Goal: Transaction & Acquisition: Purchase product/service

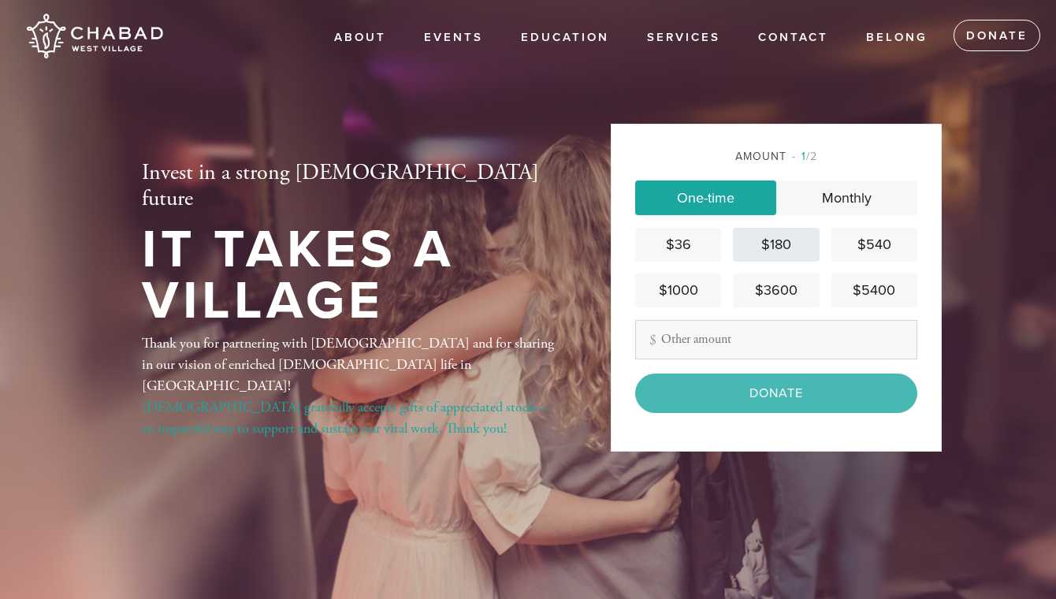
click at [780, 254] on div "$180" at bounding box center [775, 244] width 73 height 21
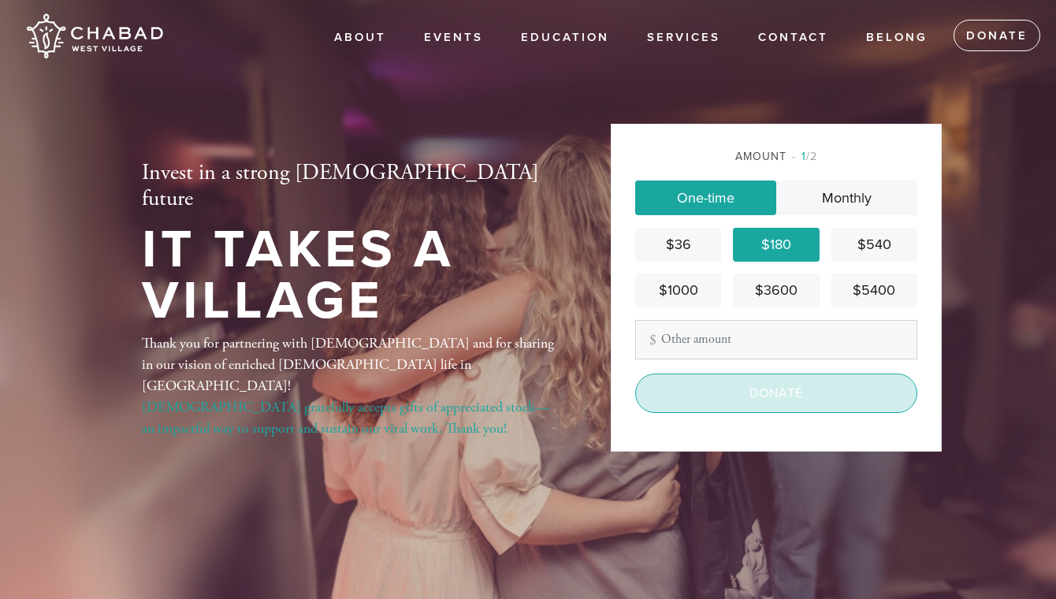
click at [766, 391] on input "Donate" at bounding box center [776, 392] width 282 height 39
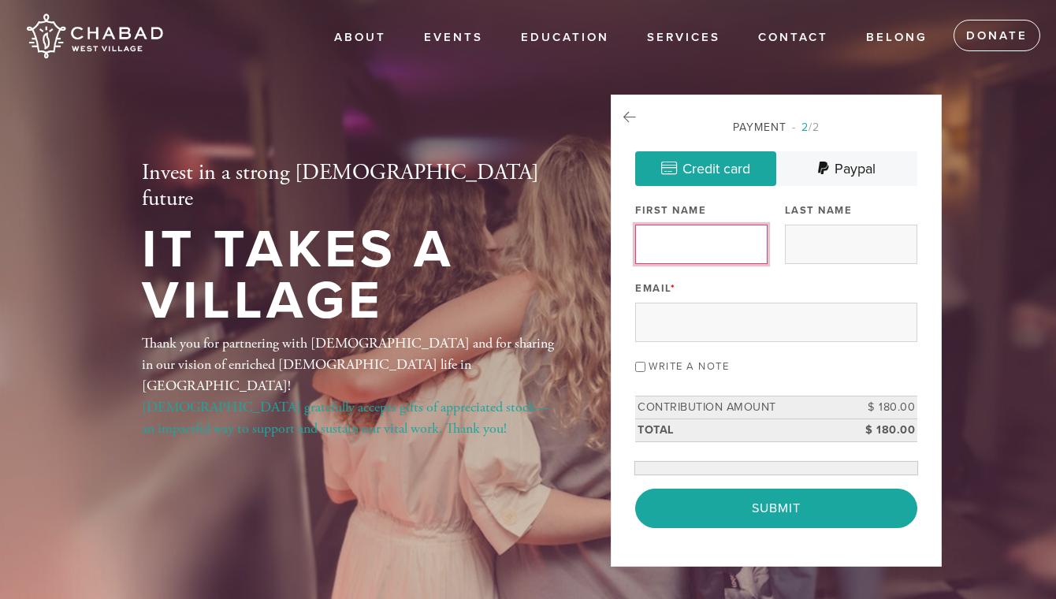
click at [725, 254] on input "First Name" at bounding box center [701, 243] width 132 height 39
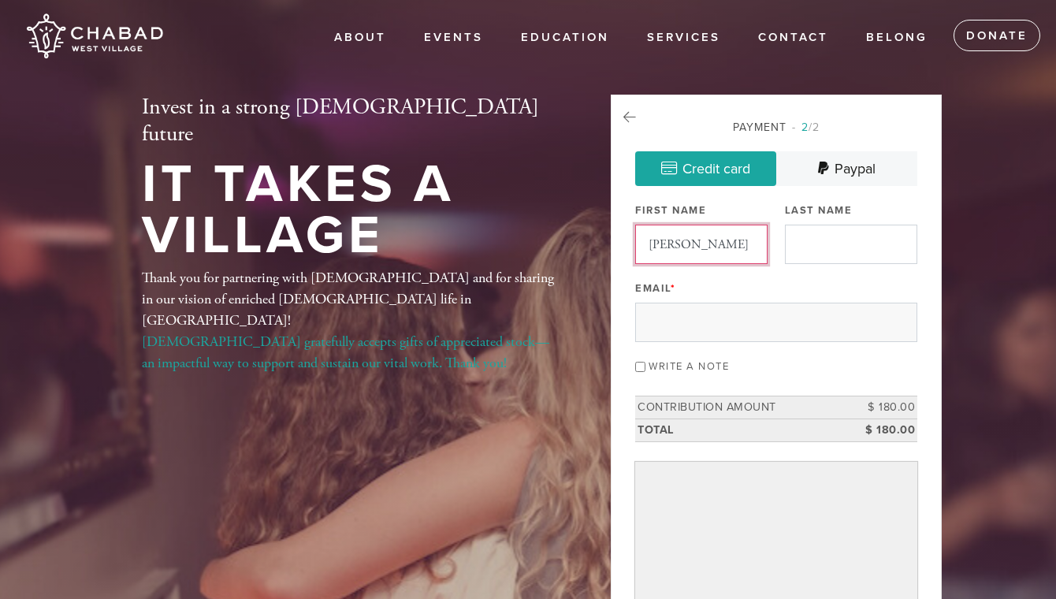
type input "[PERSON_NAME]"
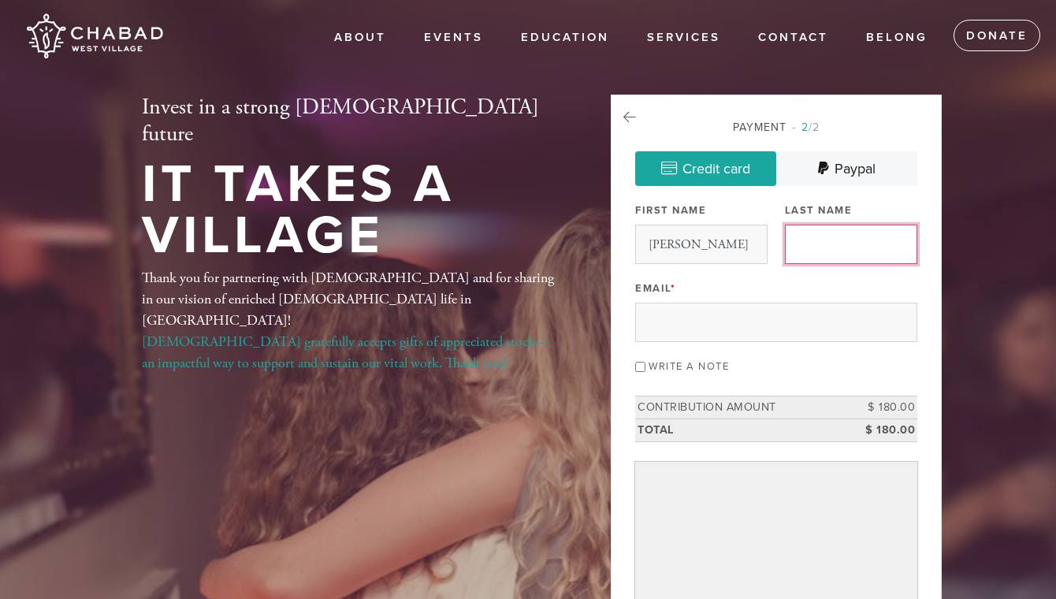
click at [814, 239] on input "Last Name" at bounding box center [851, 243] width 132 height 39
type input "Lipsker"
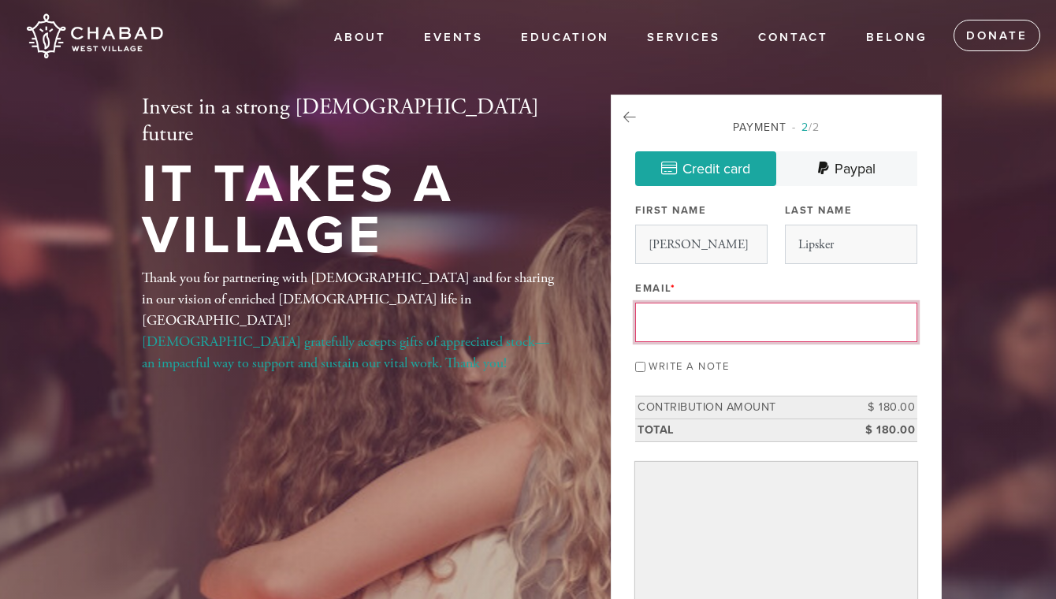
click at [661, 328] on input "Email *" at bounding box center [776, 321] width 282 height 39
type input "[PERSON_NAME][EMAIL_ADDRESS][PERSON_NAME][DOMAIN_NAME]"
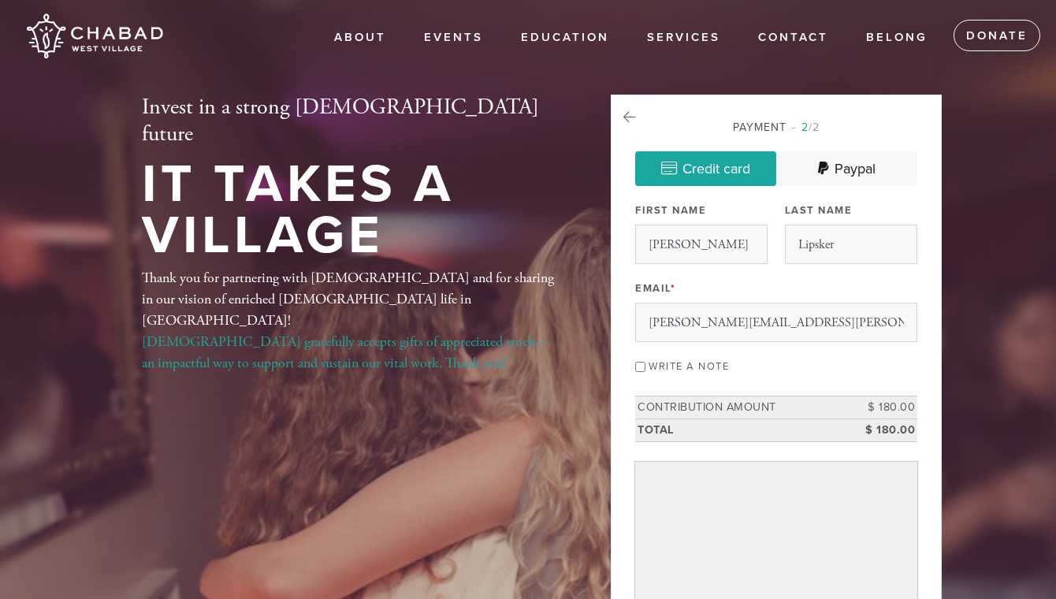
click at [636, 367] on input "Write a note" at bounding box center [640, 367] width 10 height 10
checkbox input "true"
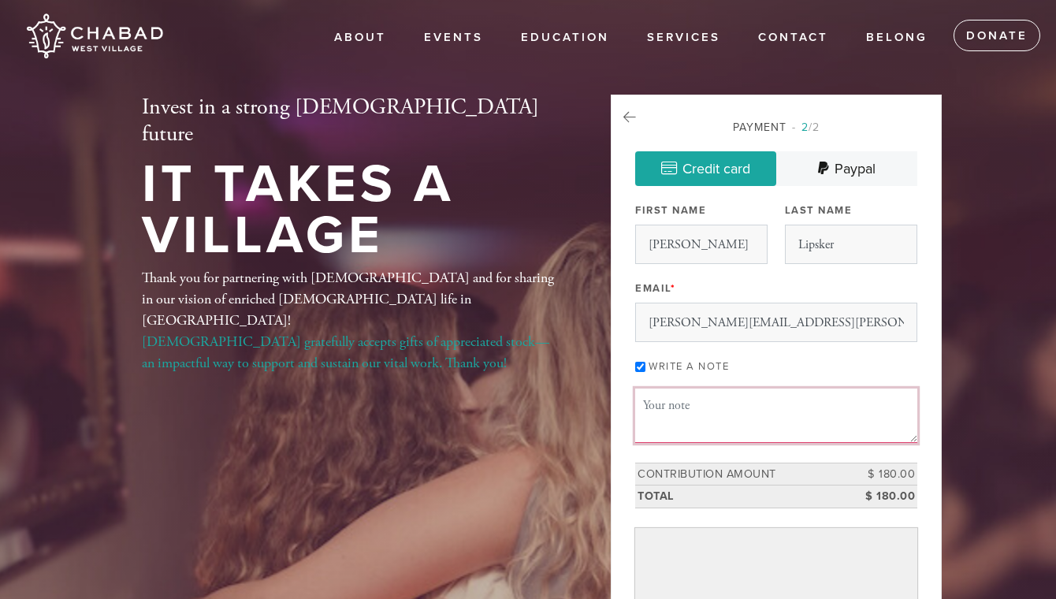
click at [721, 425] on textarea "Message or dedication" at bounding box center [776, 415] width 282 height 54
paste textarea "Thank you for being so welcoming every time and making me feel like home."
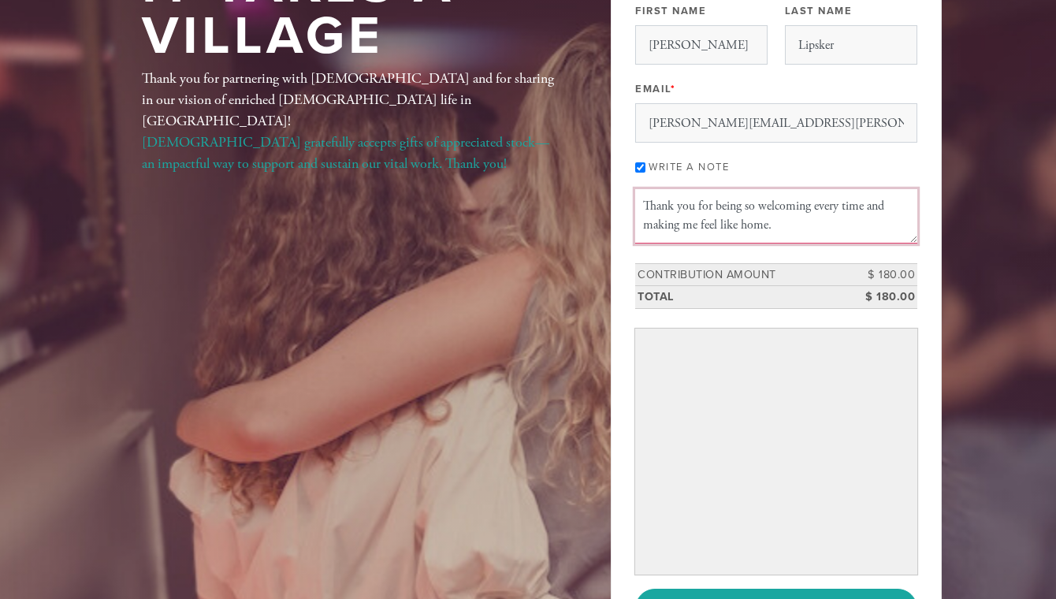
scroll to position [202, 0]
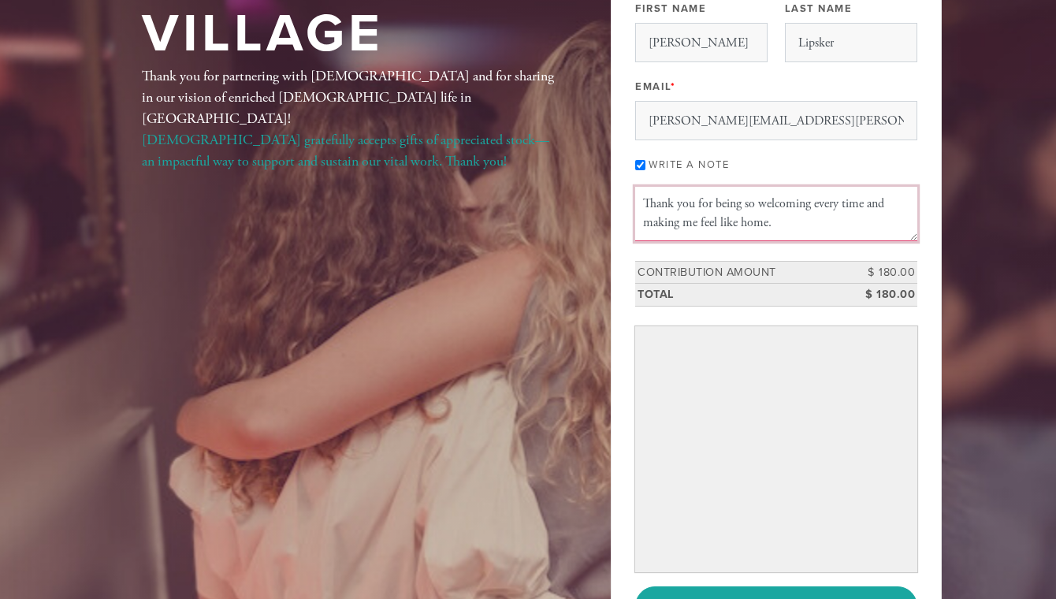
type textarea "Thank you for being so welcoming every time and making me feel like home."
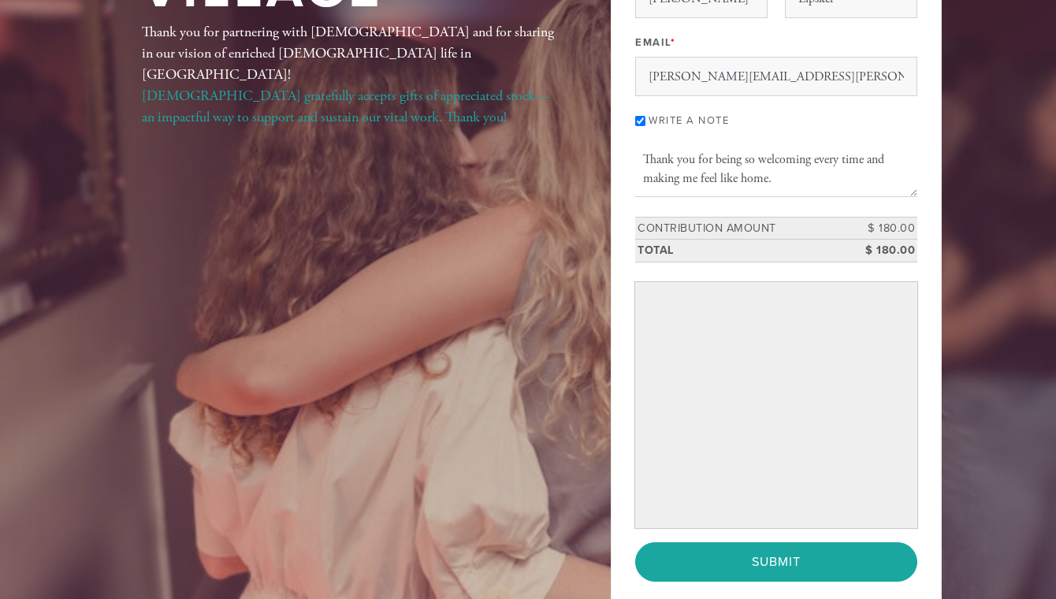
scroll to position [249, 0]
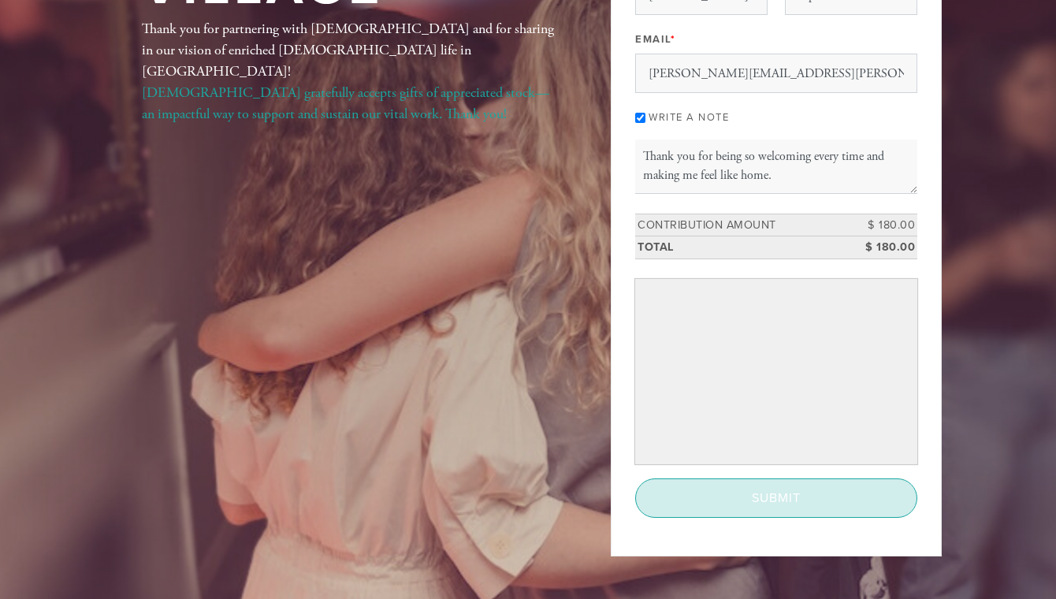
click at [751, 486] on input "Submit" at bounding box center [776, 497] width 282 height 39
